Goal: Information Seeking & Learning: Learn about a topic

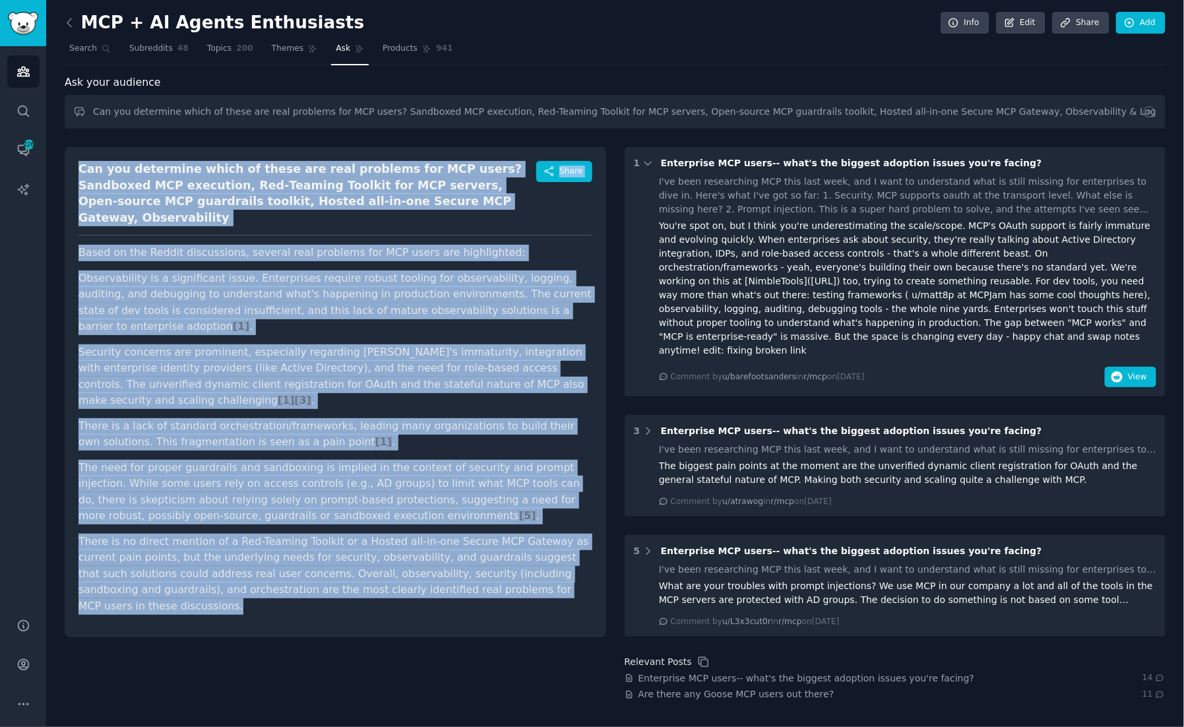
click at [346, 344] on li "Security concerns are prominent, especially regarding [PERSON_NAME]'s immaturit…" at bounding box center [336, 376] width 514 height 65
drag, startPoint x: 544, startPoint y: 542, endPoint x: 80, endPoint y: 166, distance: 597.1
click at [80, 166] on div "Can you determine which of these are real problems for MCP users? Sandboxed MCP…" at bounding box center [336, 392] width 542 height 490
copy div "Lor ips dolorsita conse ad elits doe temp incididu utl ETD magna? Aliquaeni ADM…"
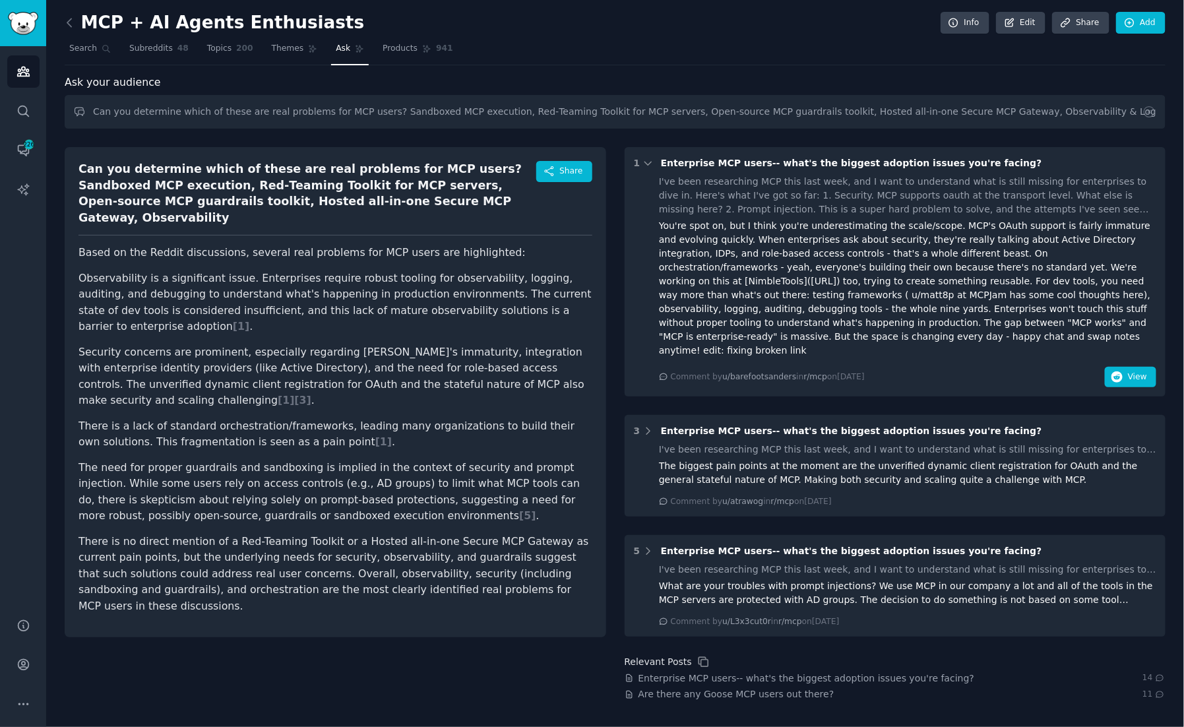
click at [621, 53] on nav "Search Subreddits 48 Topics 200 Themes Ask Products 941" at bounding box center [615, 51] width 1101 height 27
click at [69, 25] on icon at bounding box center [69, 22] width 4 height 8
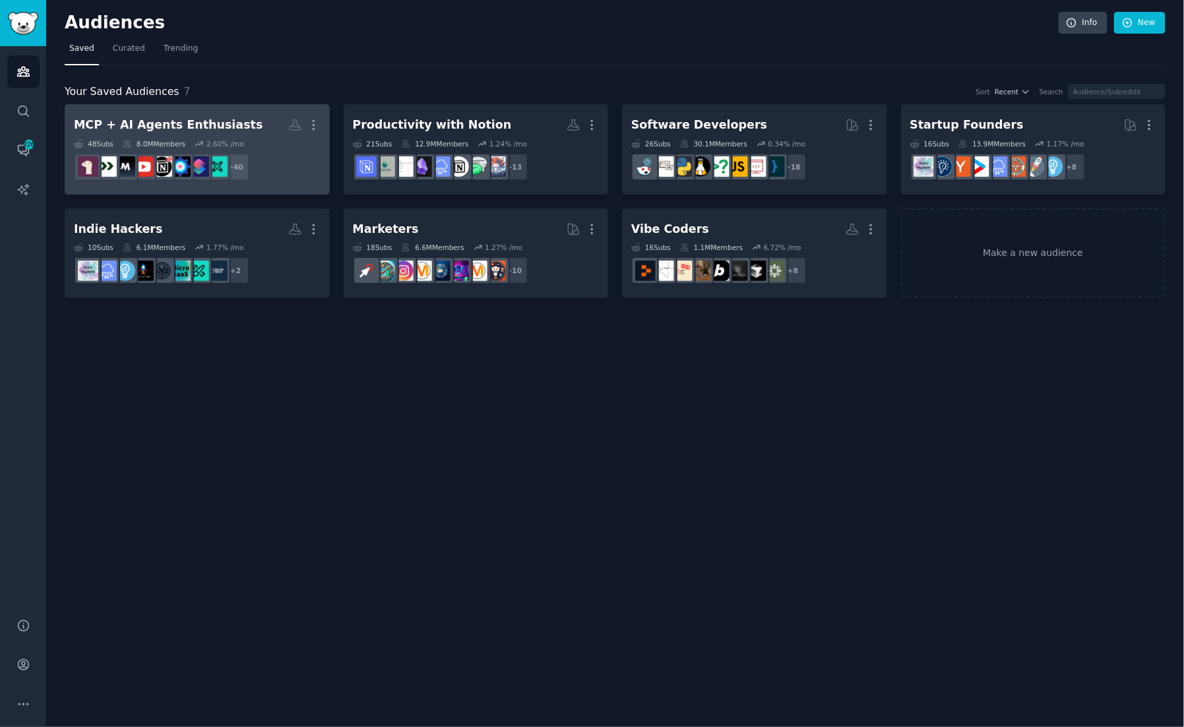
click at [253, 127] on h2 "MCP + AI Agents Enthusiasts More" at bounding box center [197, 124] width 247 height 23
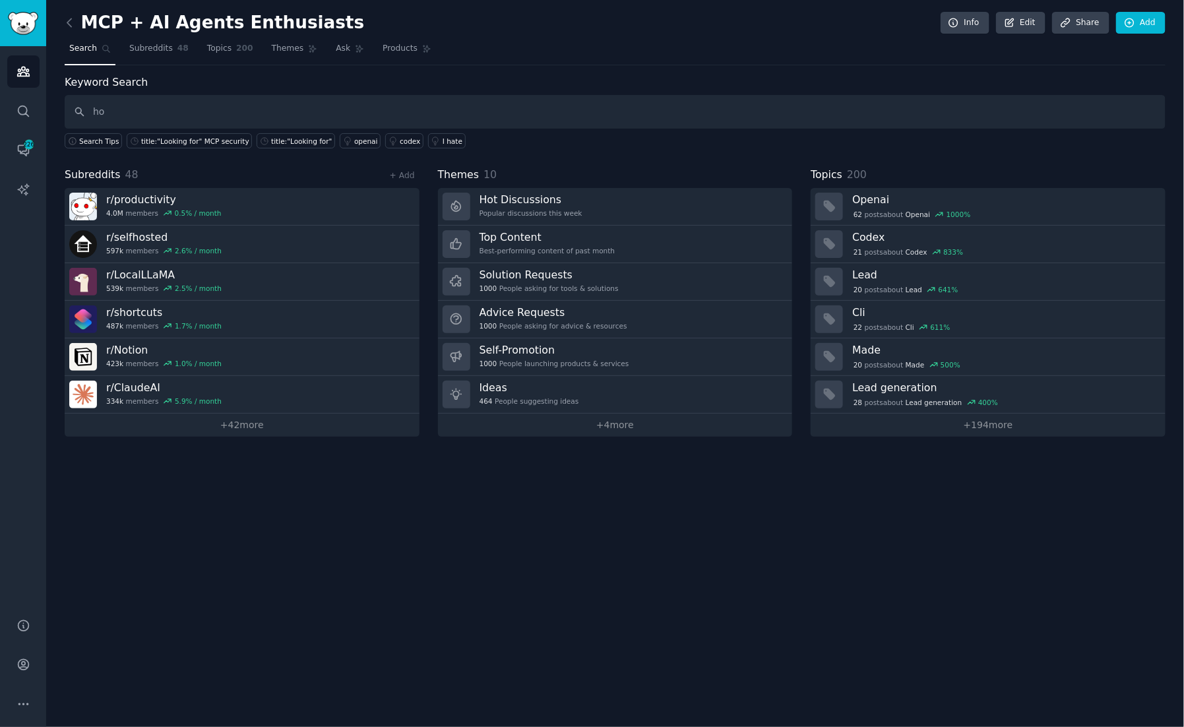
type input "h"
type input "which posts directly mention observability as a need or want for MCP developmen…"
drag, startPoint x: 532, startPoint y: 110, endPoint x: 77, endPoint y: 111, distance: 455.9
click at [77, 111] on input "which posts directly mention observability as a need or want for MCP developmen…" at bounding box center [615, 112] width 1101 height 34
click at [344, 49] on span "Ask" at bounding box center [343, 49] width 15 height 12
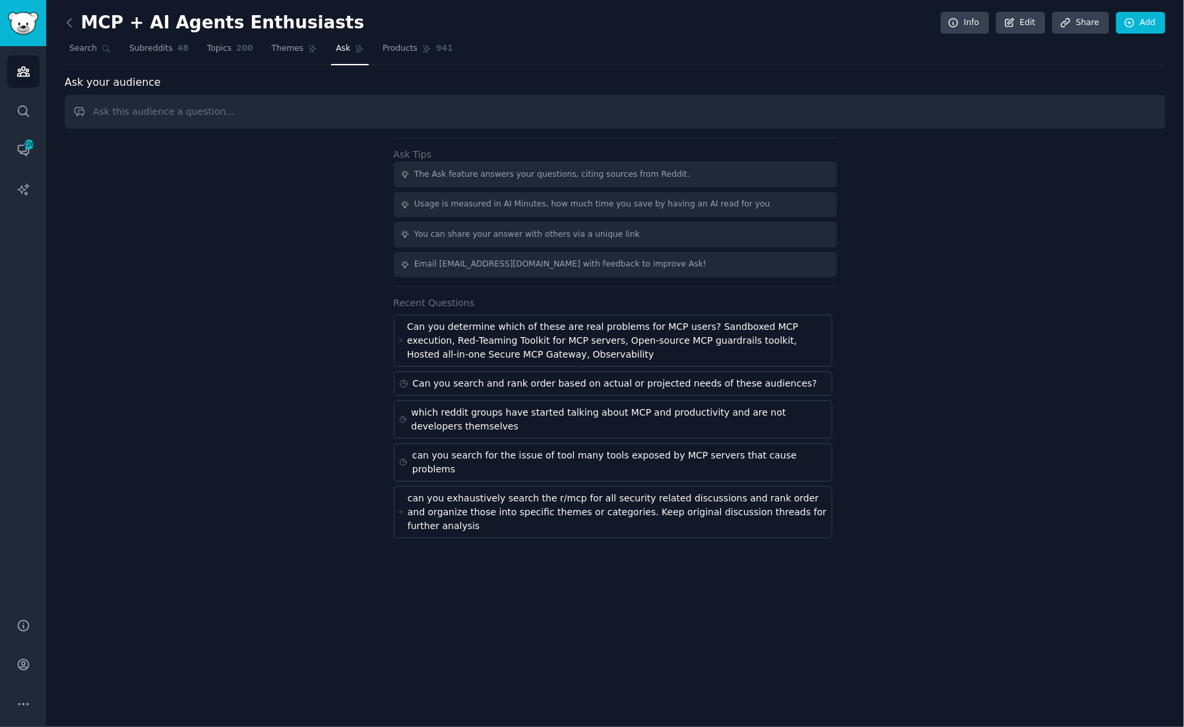
click at [250, 114] on input "text" at bounding box center [615, 112] width 1101 height 34
type input "which posts directly mention observability as a need or want for MCP developmen…"
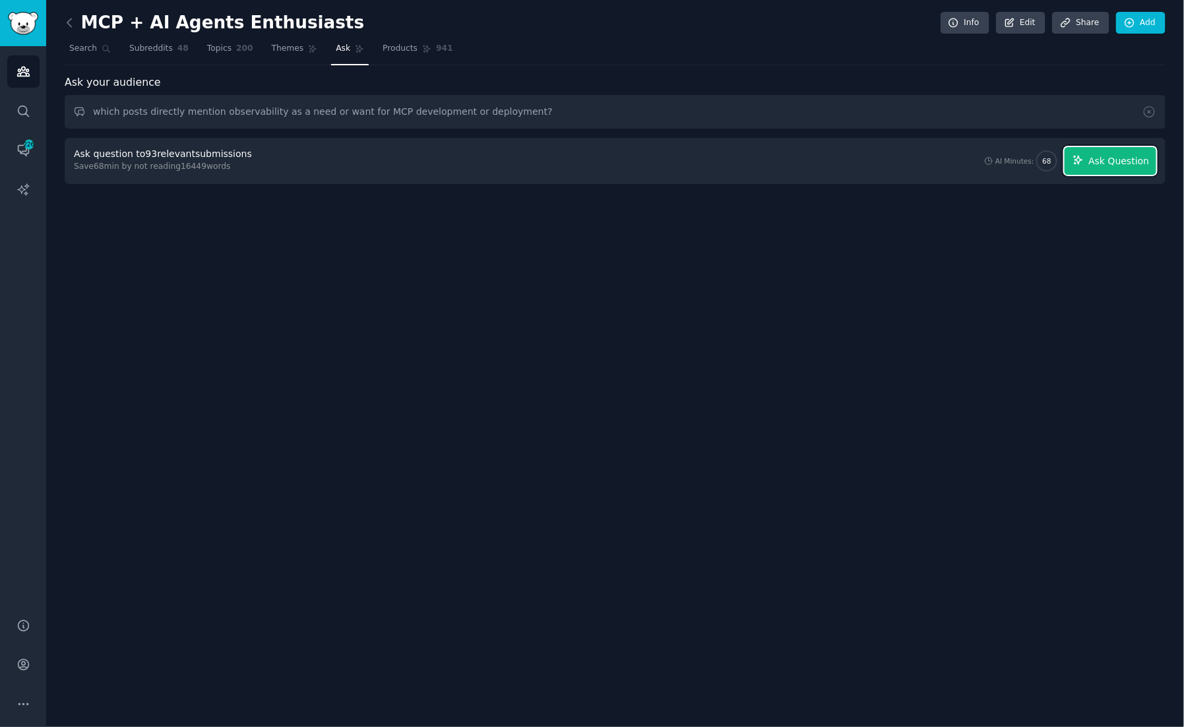
click at [1115, 158] on span "Ask Question" at bounding box center [1119, 161] width 61 height 14
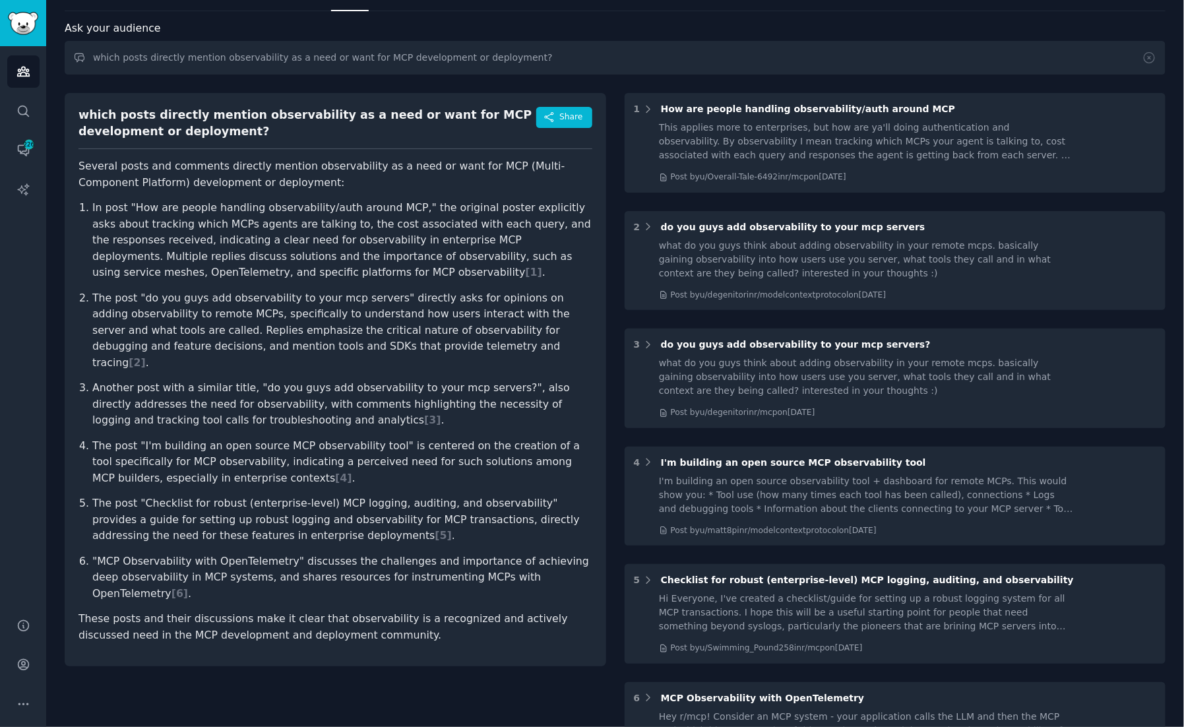
scroll to position [55, 0]
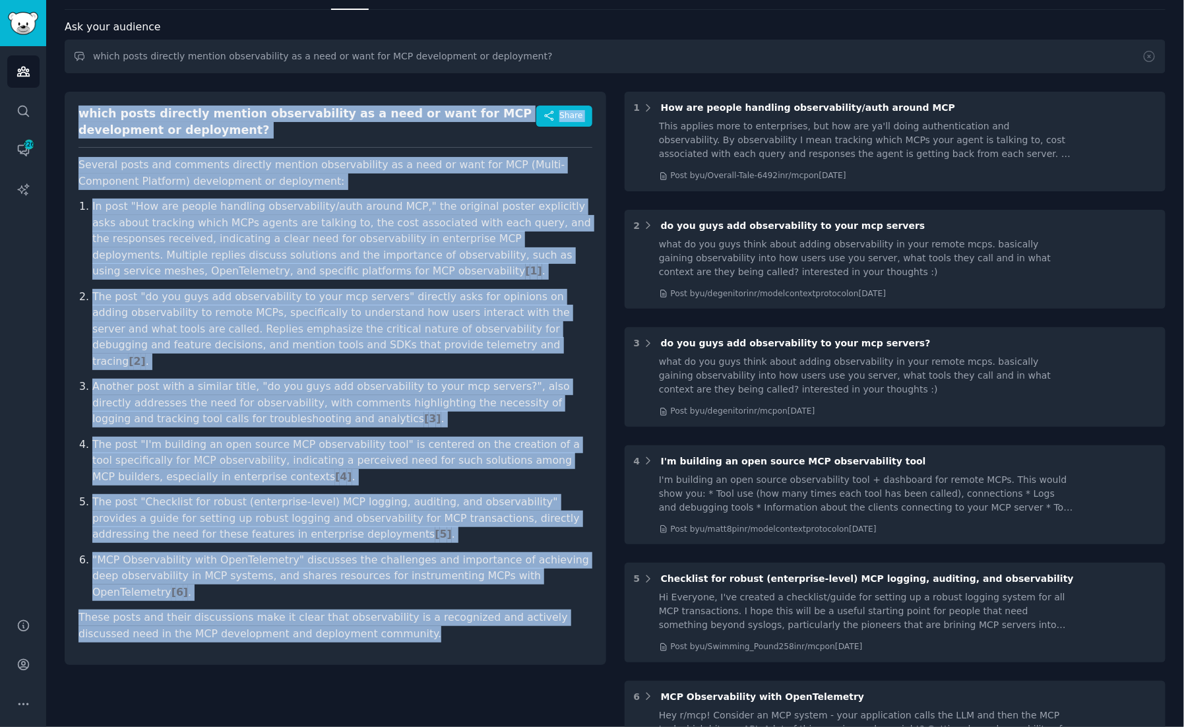
drag, startPoint x: 384, startPoint y: 596, endPoint x: 72, endPoint y: 106, distance: 581.1
click at [72, 106] on div "which posts directly mention observability as a need or want for MCP developmen…" at bounding box center [336, 378] width 542 height 573
copy div "which posts directly mention observability as a need or want for MCP developmen…"
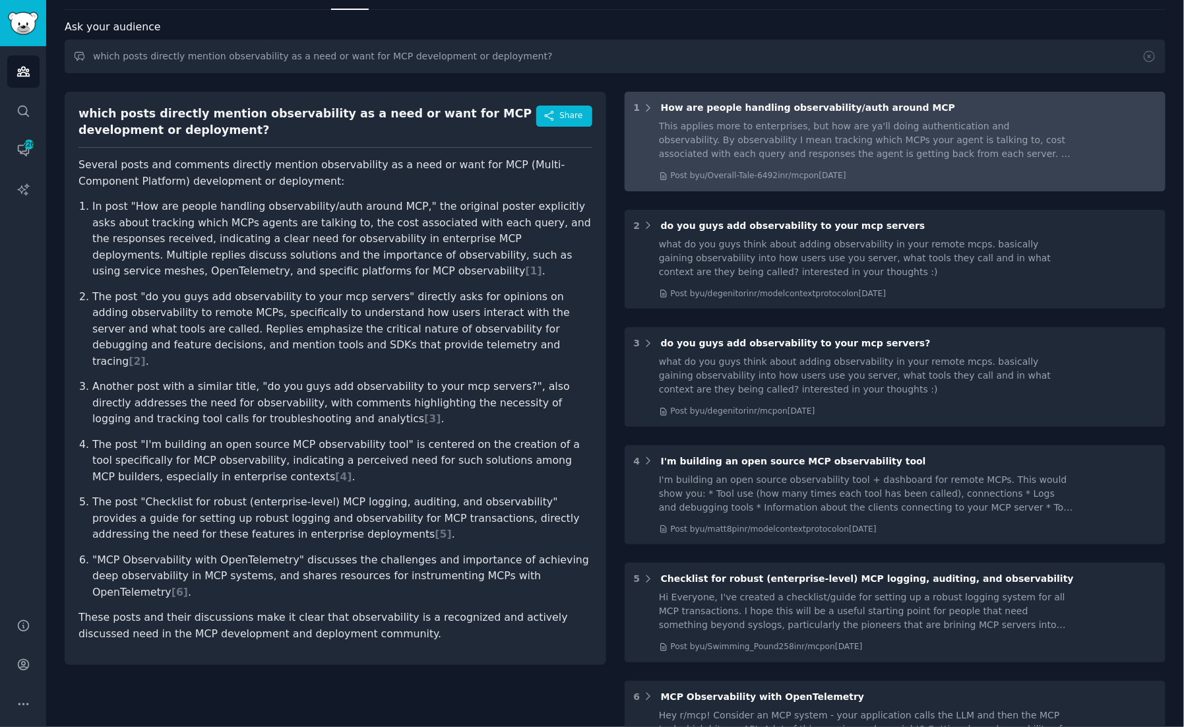
click at [892, 145] on div "This applies more to enterprises, but how are ya'll doing authentication and ob…" at bounding box center [866, 140] width 414 height 42
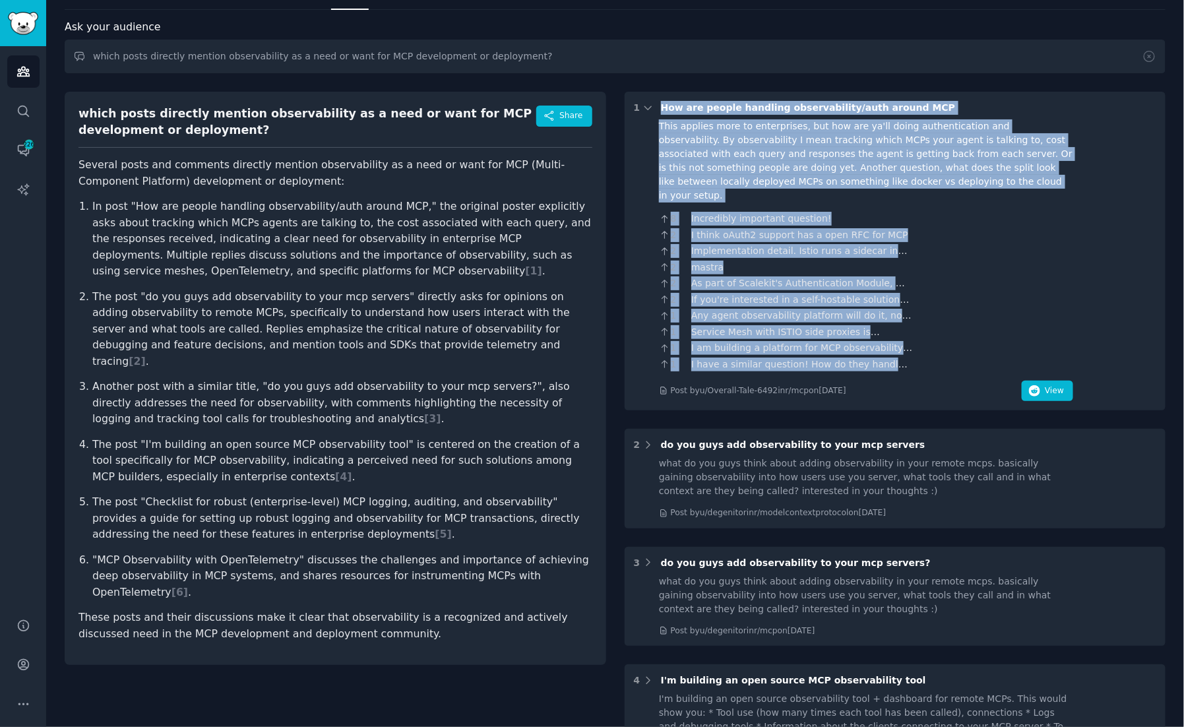
drag, startPoint x: 873, startPoint y: 332, endPoint x: 655, endPoint y: 106, distance: 314.0
click at [655, 106] on div "1 How are people handling observability/auth around MCP This applies more to en…" at bounding box center [896, 251] width 542 height 319
copy div "Lor ips dolors ametcons adipiscingeli/sedd eiusmo TEM Inci utlabor etdo ma aliq…"
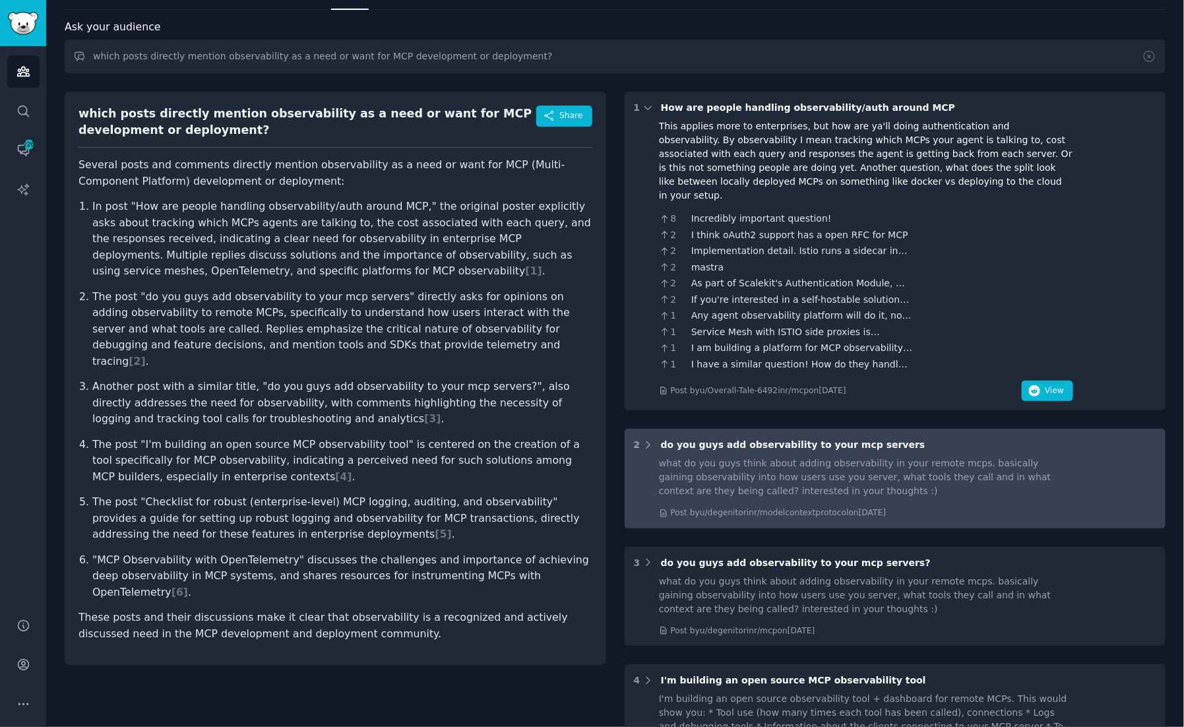
click at [835, 470] on div "what do you guys think about adding observability in your remote mcps. basicall…" at bounding box center [866, 478] width 414 height 42
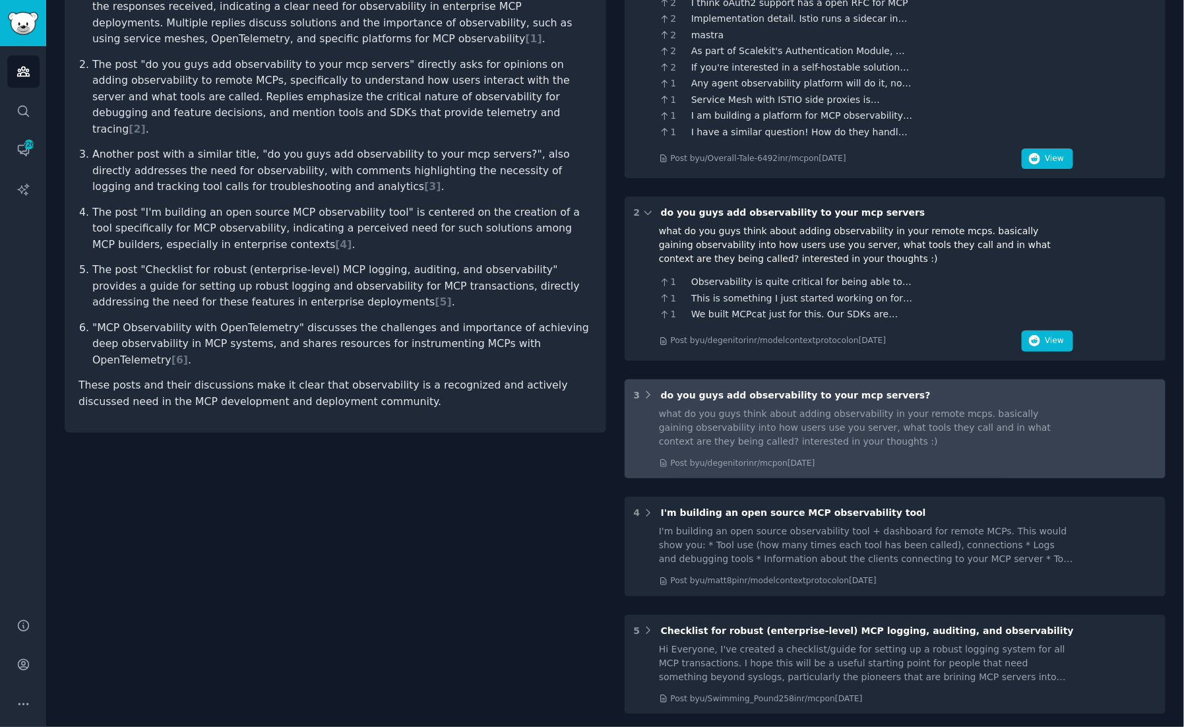
scroll to position [292, 0]
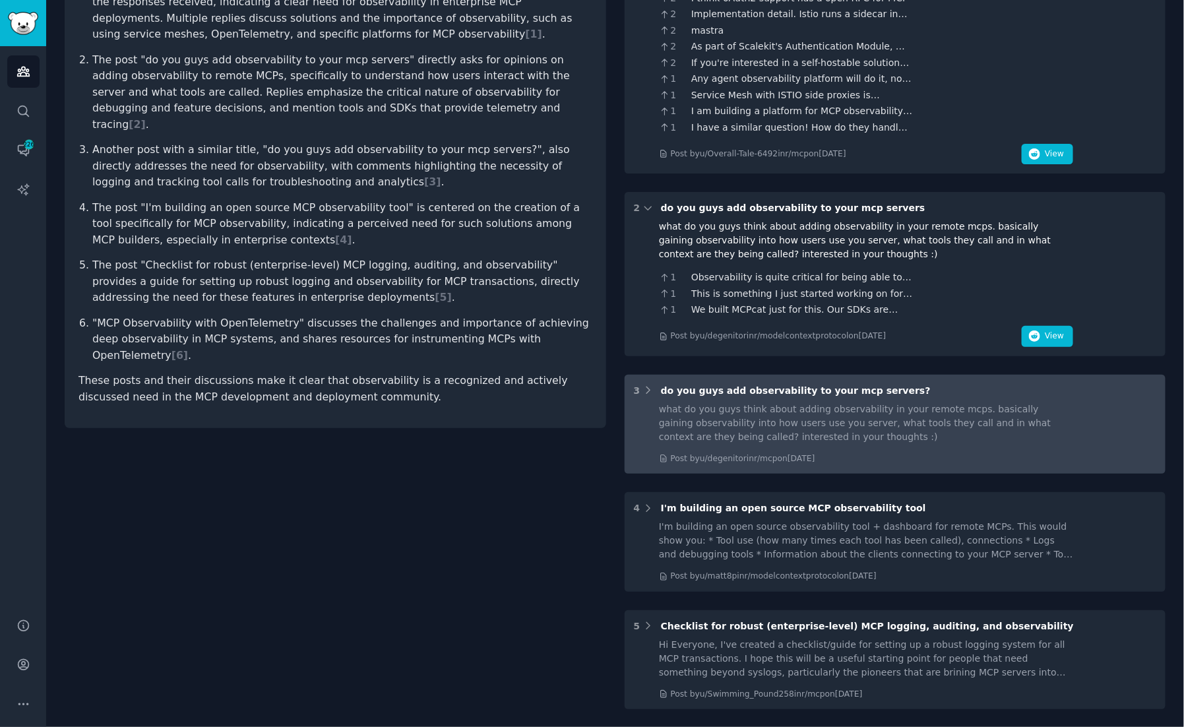
click at [831, 402] on div "what do you guys think about adding observability in your remote mcps. basicall…" at bounding box center [866, 423] width 414 height 42
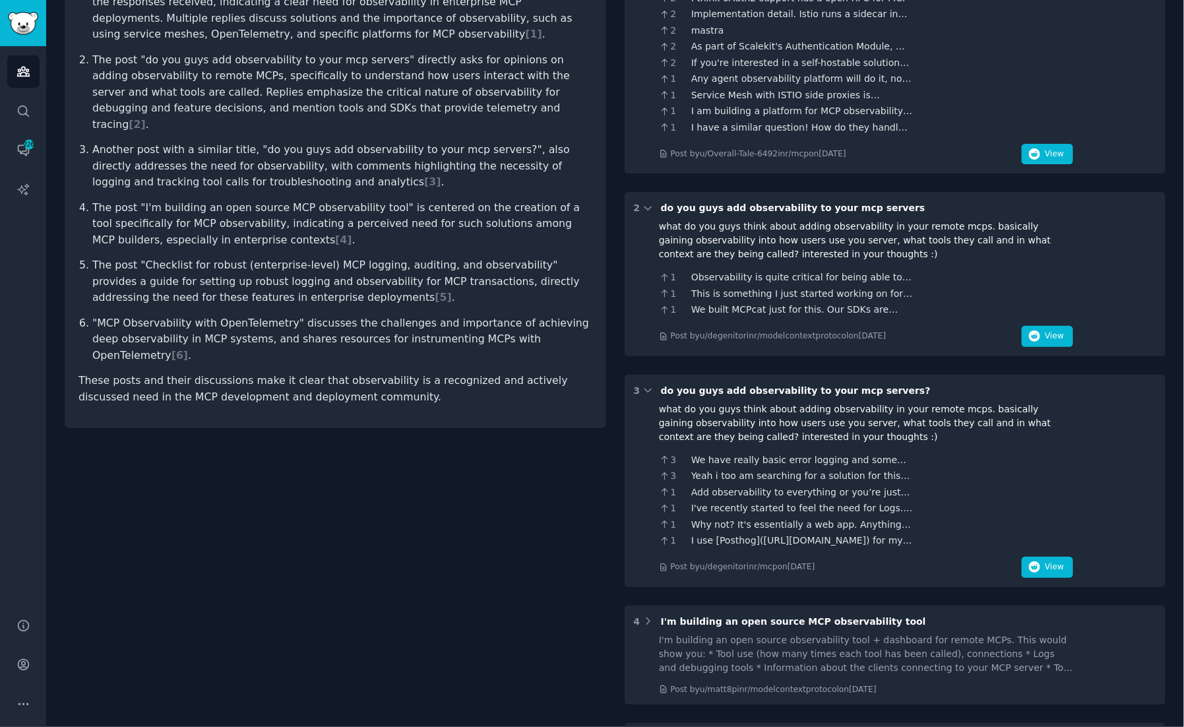
scroll to position [347, 0]
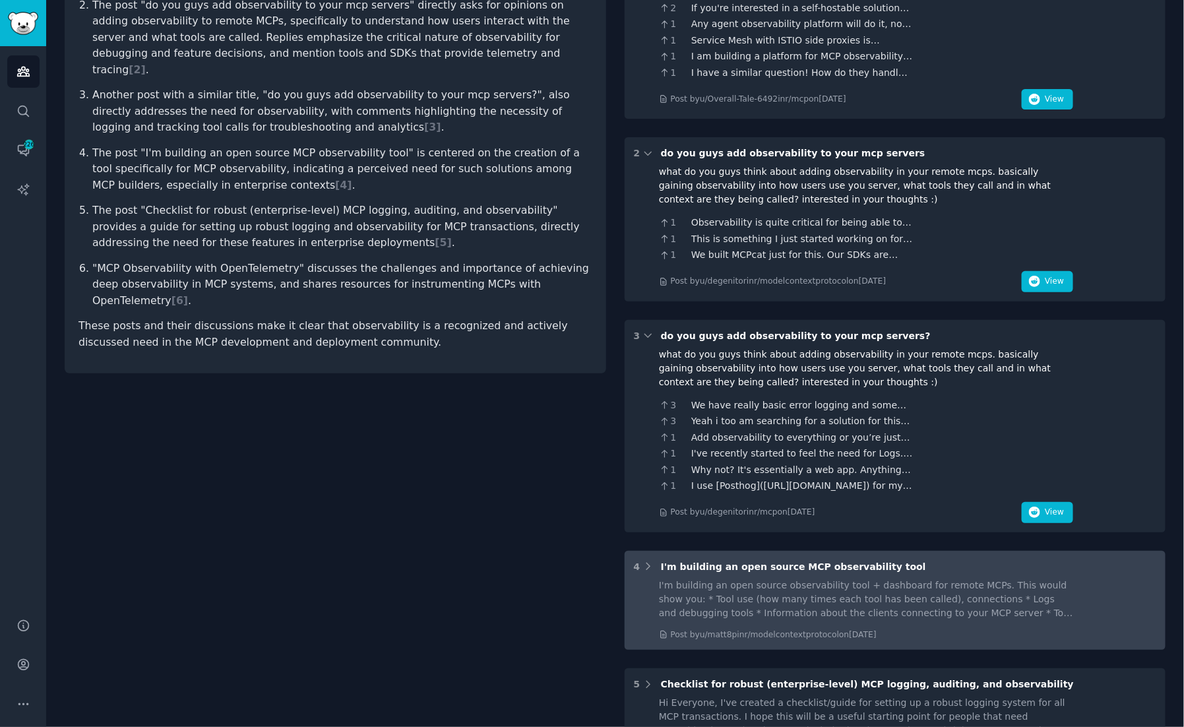
click at [896, 561] on div "4 I'm building an open source MCP observability tool I'm building an open sourc…" at bounding box center [896, 601] width 542 height 100
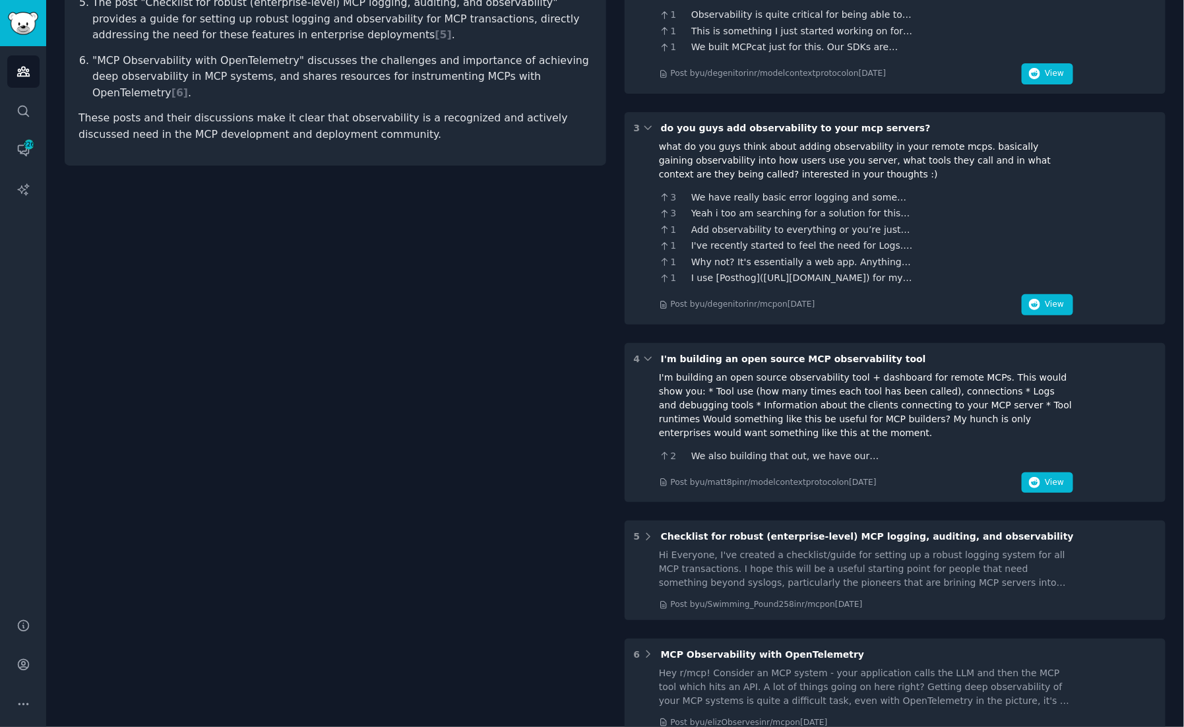
scroll to position [556, 0]
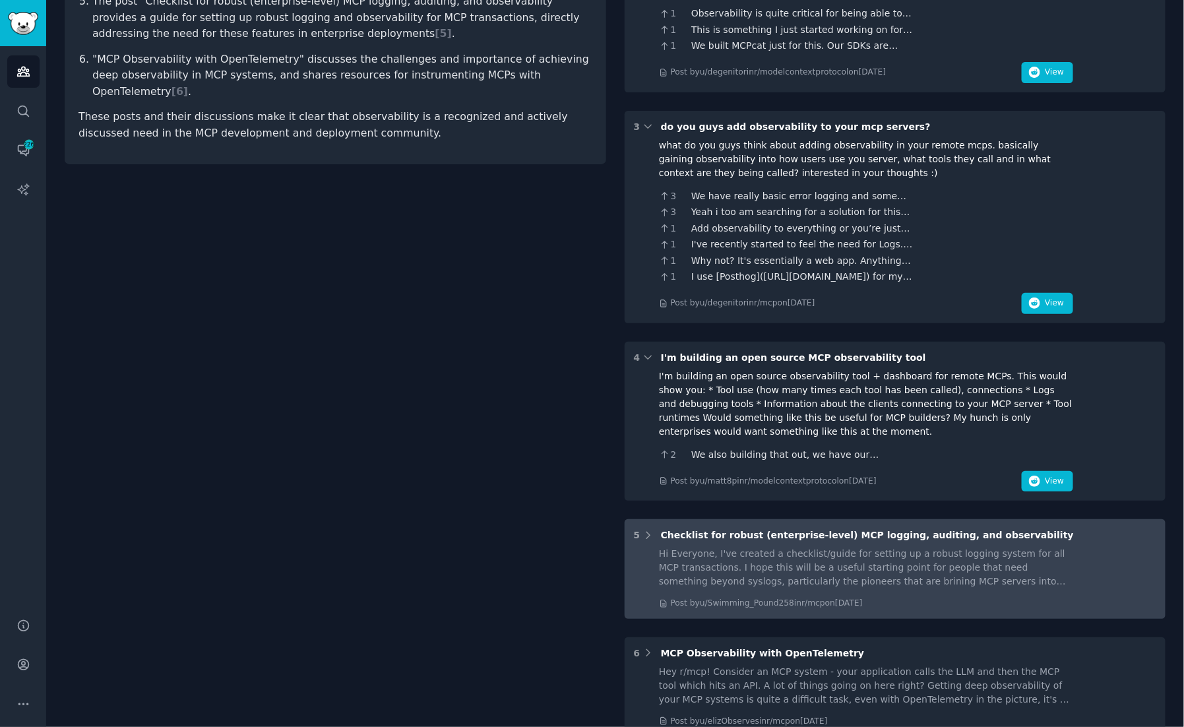
click at [895, 547] on div "Hi Everyone, I've created a checklist/guide for setting up a robust logging sys…" at bounding box center [866, 568] width 414 height 42
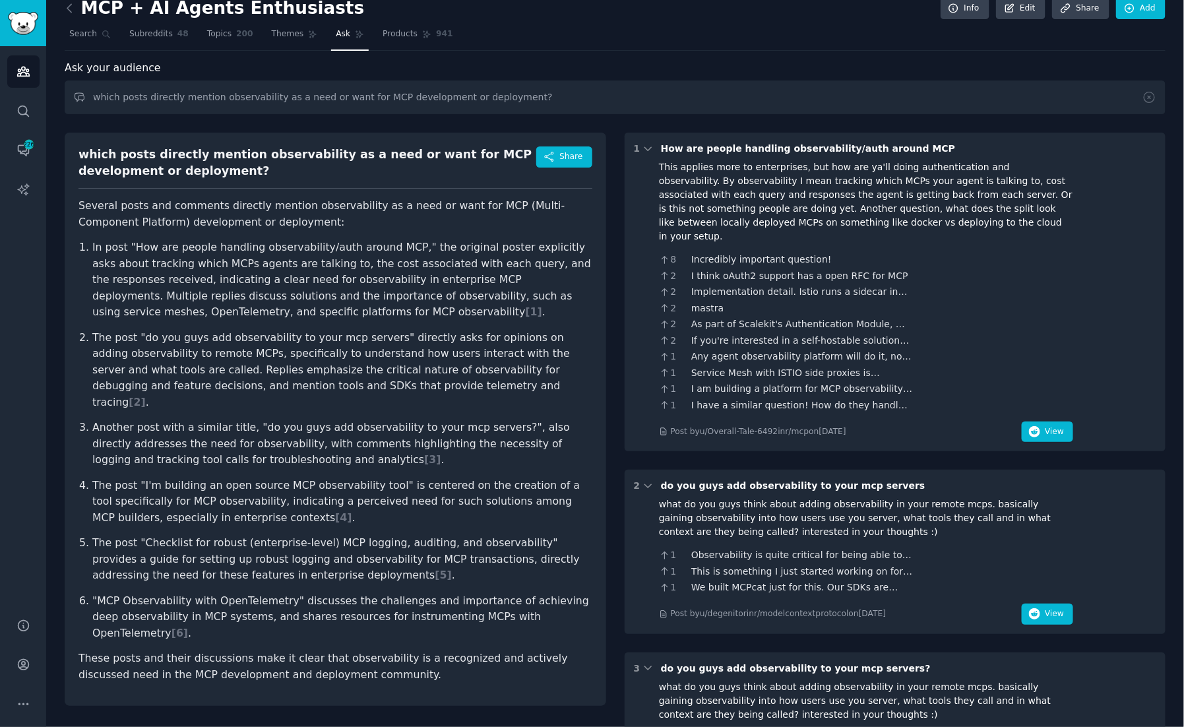
scroll to position [18, 0]
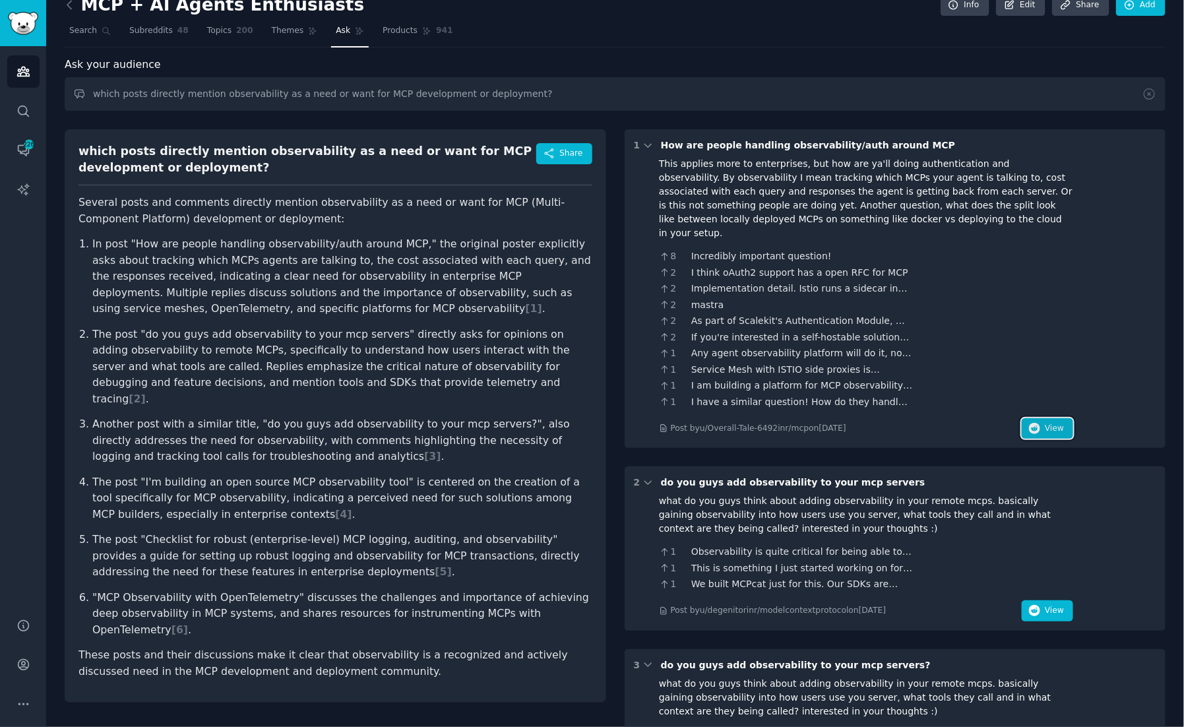
click at [1046, 423] on span "View" at bounding box center [1054, 429] width 19 height 12
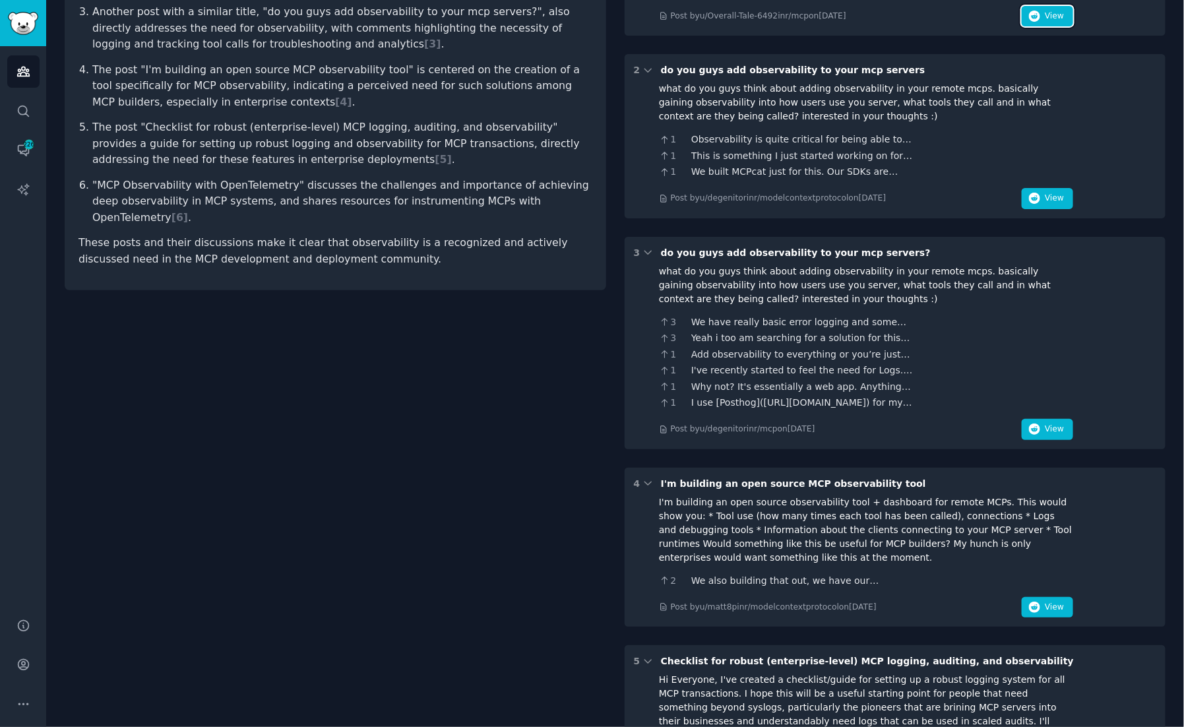
scroll to position [431, 0]
click at [1047, 423] on span "View" at bounding box center [1054, 429] width 19 height 12
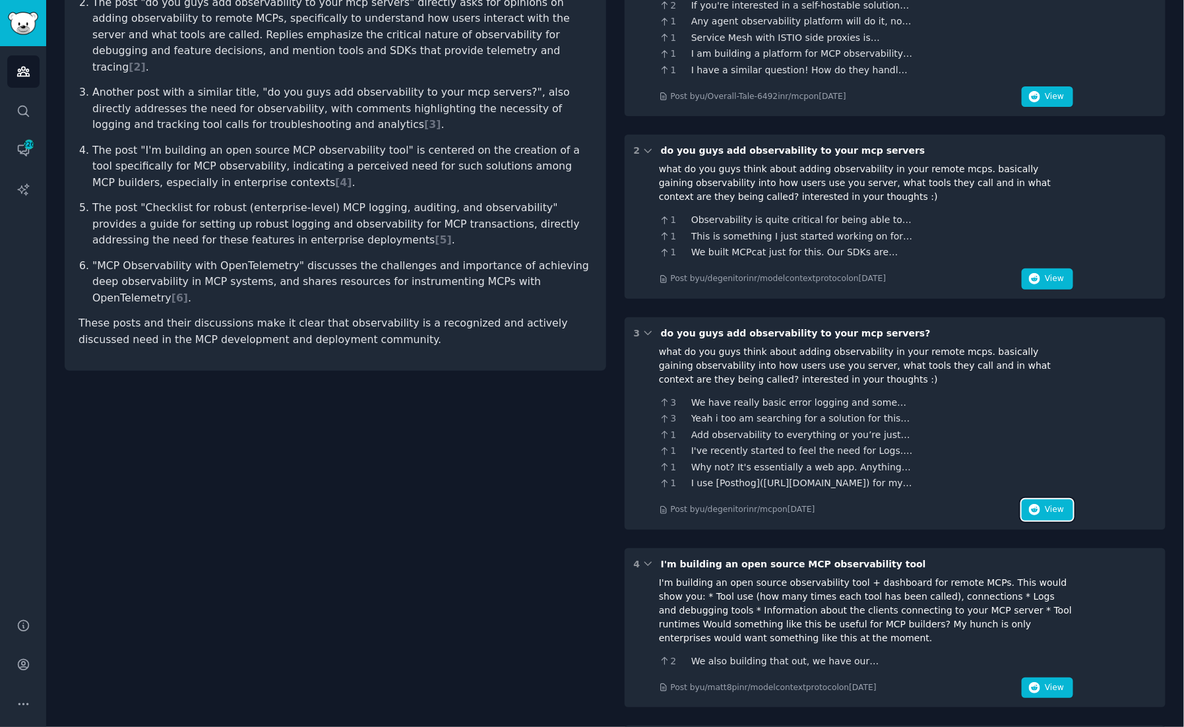
scroll to position [346, 0]
